Goal: Navigation & Orientation: Find specific page/section

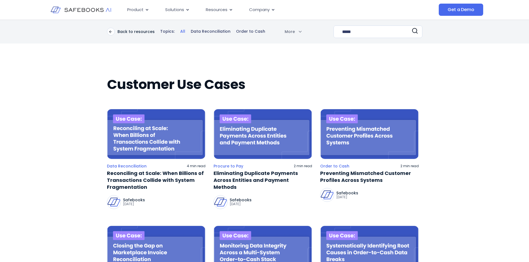
type input "*****"
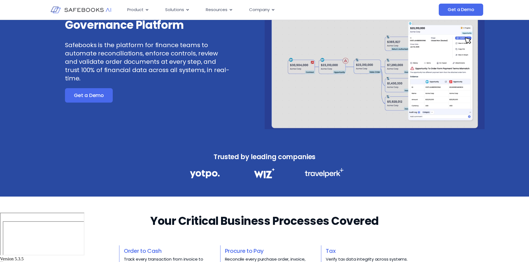
scroll to position [68, 0]
